Goal: Information Seeking & Learning: Learn about a topic

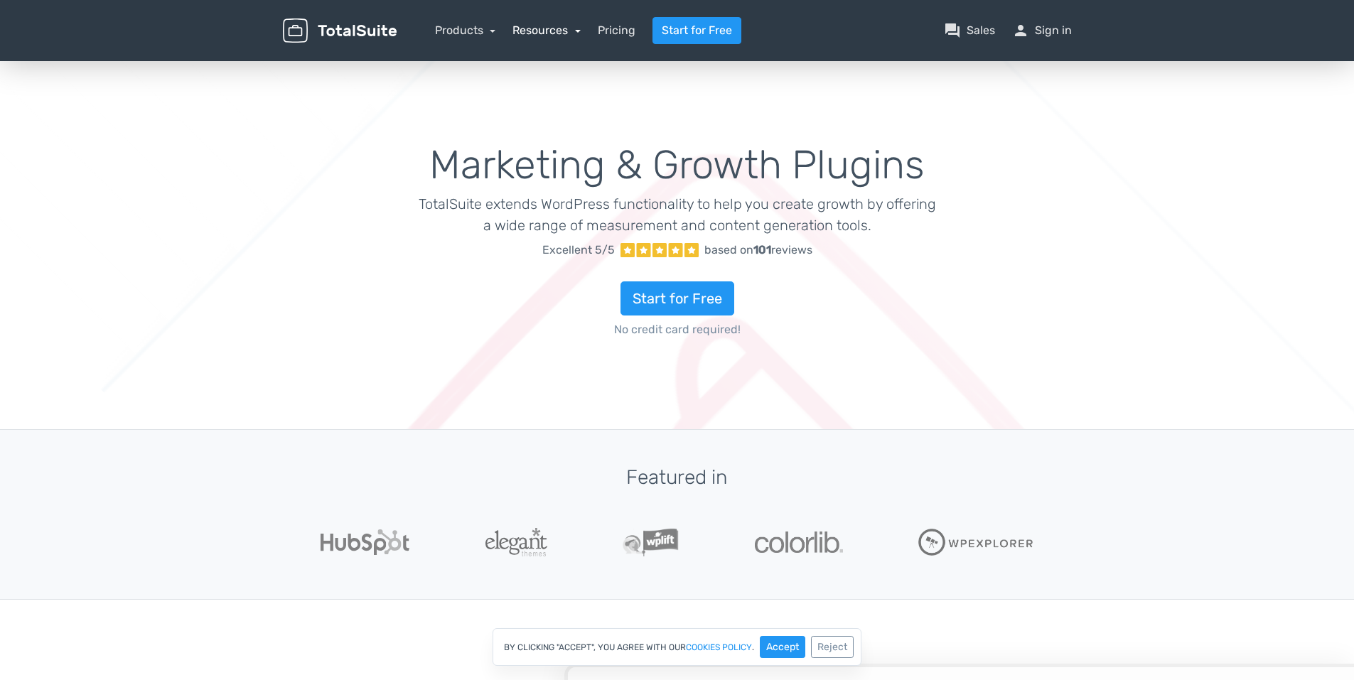
click at [559, 27] on link "Resources" at bounding box center [547, 30] width 68 height 14
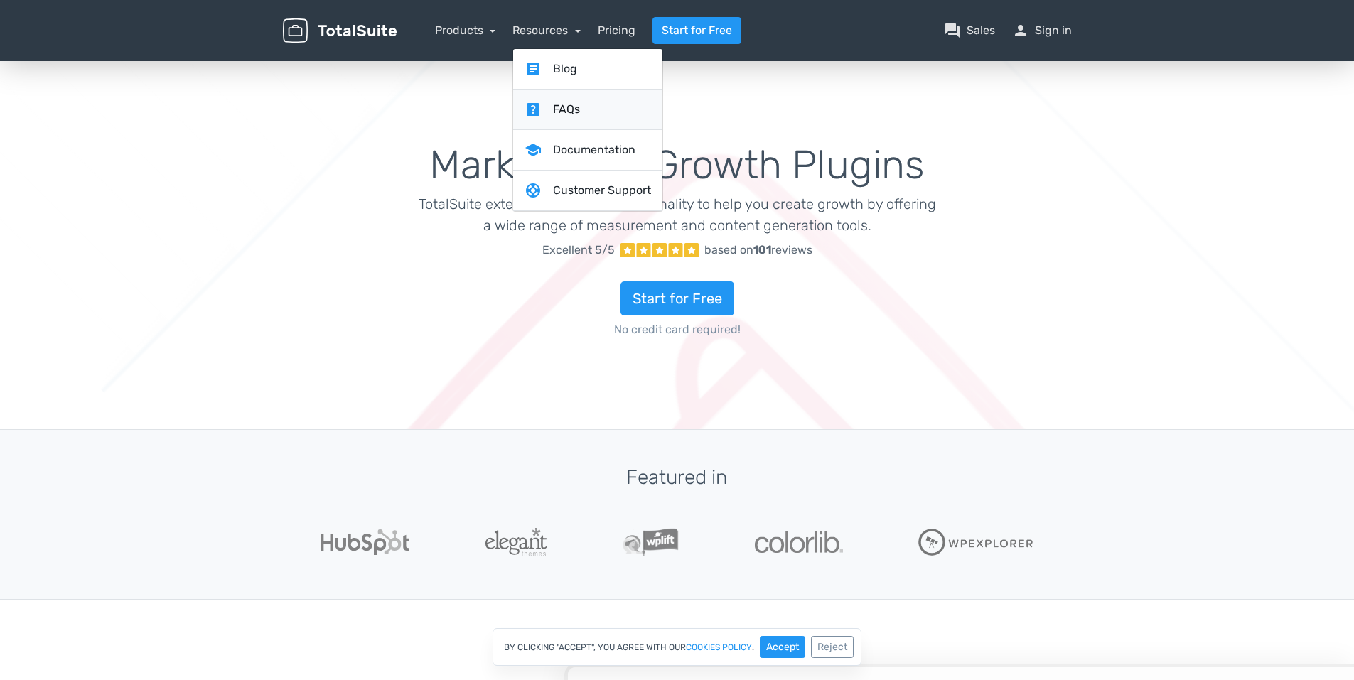
click at [562, 104] on link "help_center FAQs" at bounding box center [587, 110] width 149 height 41
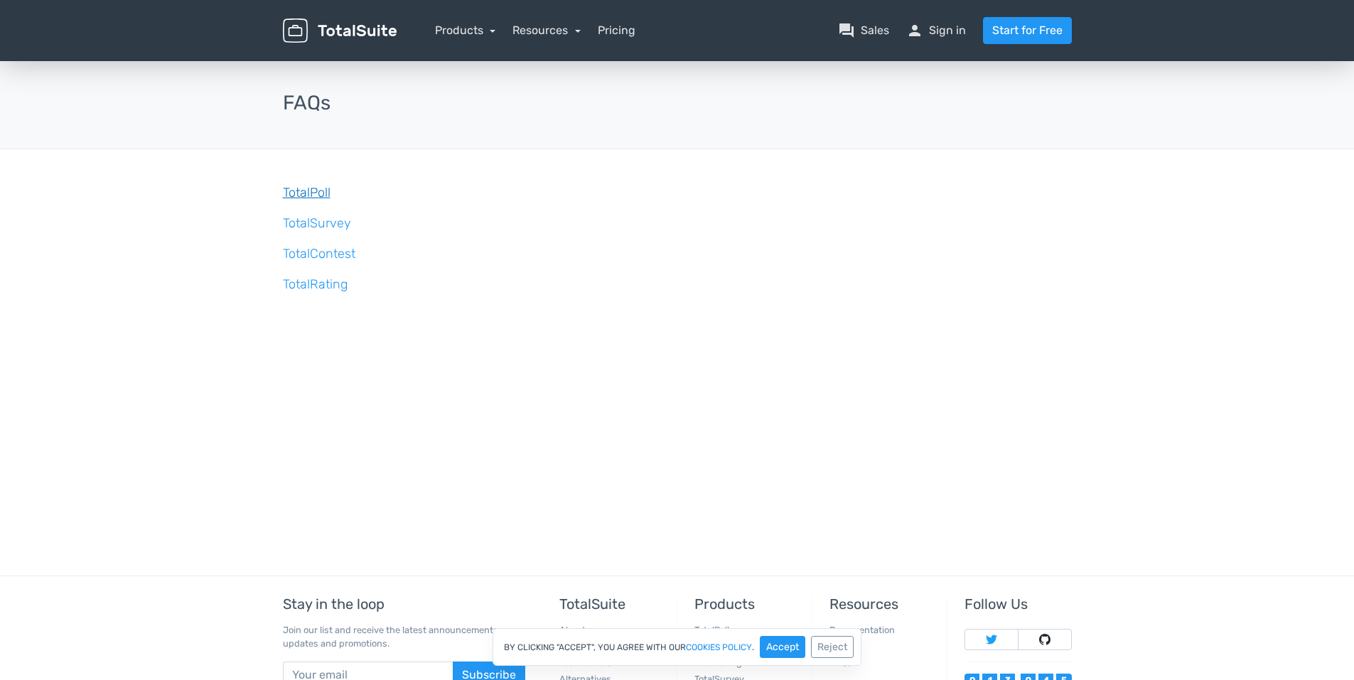
click at [303, 195] on link "TotalPoll" at bounding box center [307, 193] width 48 height 16
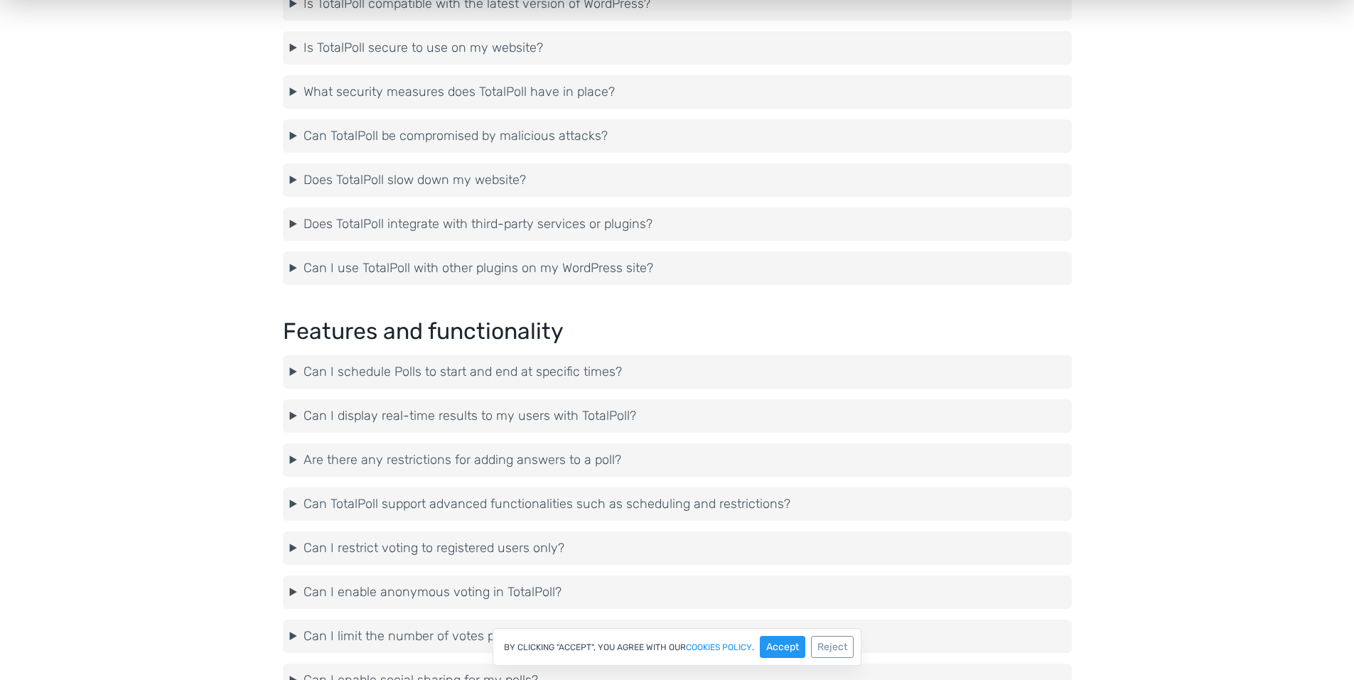
scroll to position [2132, 0]
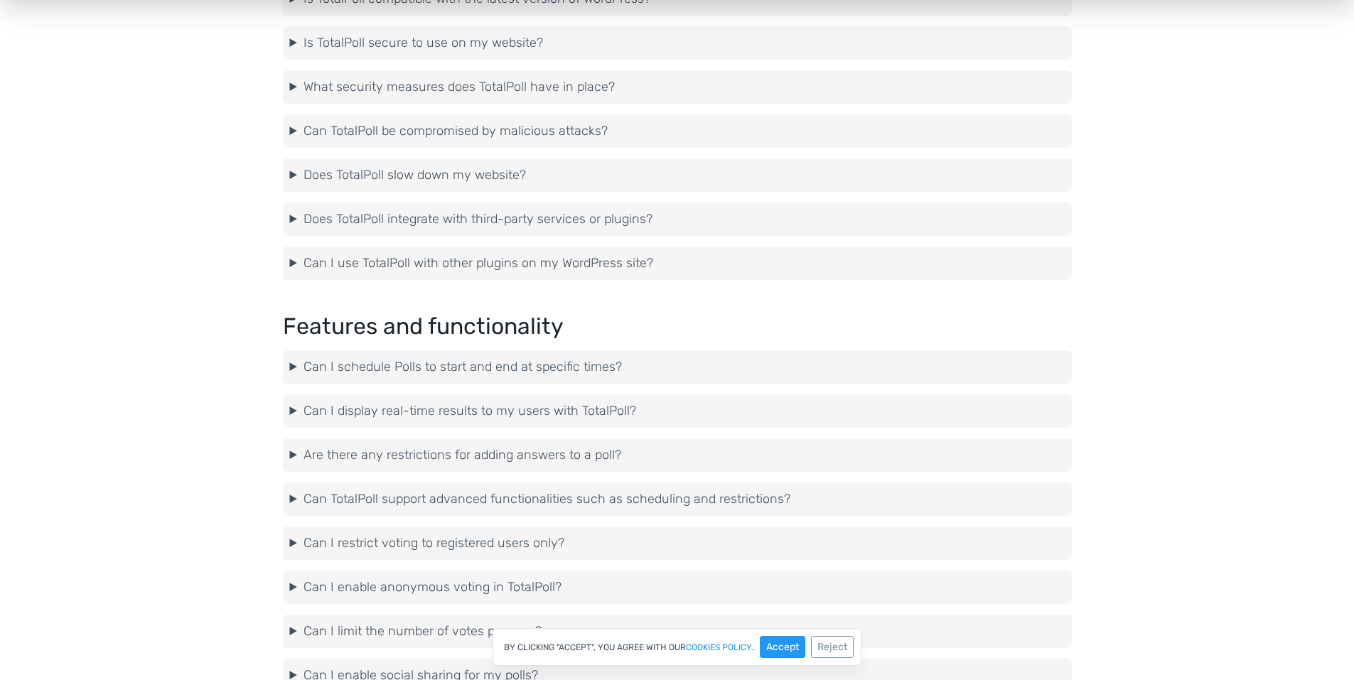
click at [515, 412] on summary "Can I display real-time results to my users with TotalPoll?" at bounding box center [677, 411] width 775 height 19
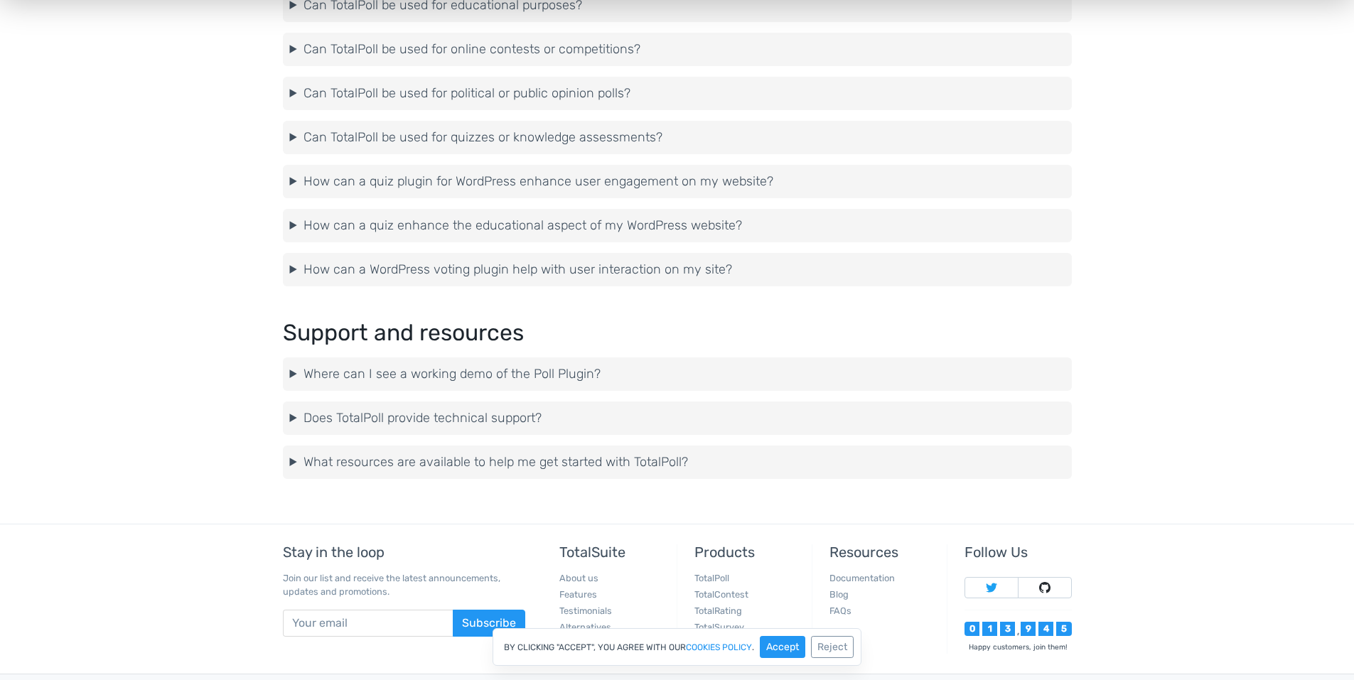
scroll to position [3625, 0]
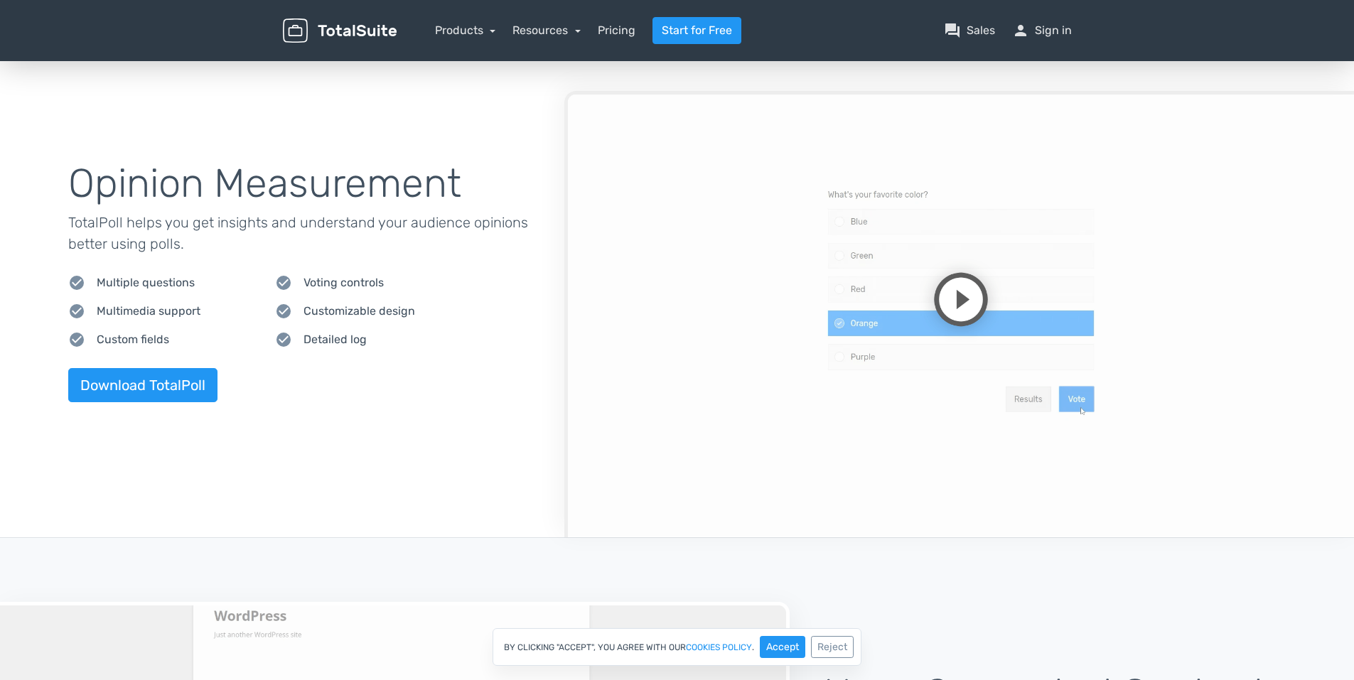
scroll to position [498, 0]
